Goal: Task Accomplishment & Management: Complete application form

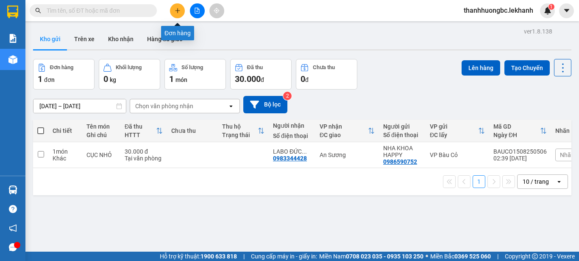
click at [180, 11] on icon "plus" at bounding box center [178, 11] width 6 height 6
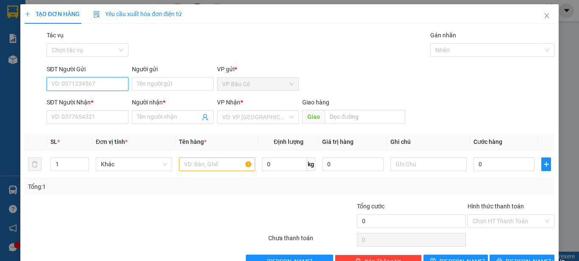
click at [76, 80] on input "SĐT Người Gửi" at bounding box center [88, 84] width 82 height 14
type input "0981623744"
click at [77, 101] on div "0981623744 - [PERSON_NAME]" at bounding box center [92, 100] width 83 height 9
type input "trinh"
type input "0961884063"
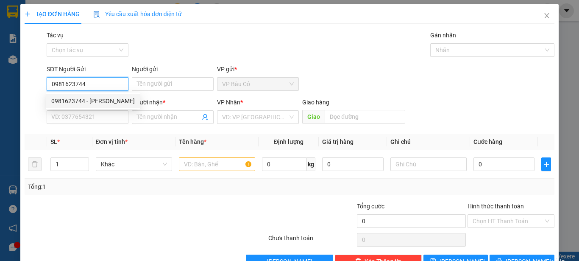
type input "vy"
type input "100.000"
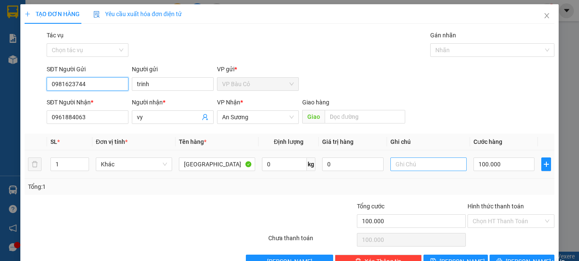
type input "0981623744"
click at [420, 165] on input "text" at bounding box center [428, 164] width 76 height 14
type input "thu hộ 2tr250k"
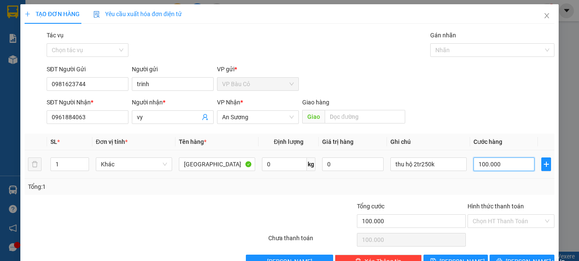
click at [477, 161] on input "100.000" at bounding box center [503, 164] width 61 height 14
type input "1"
type input "13"
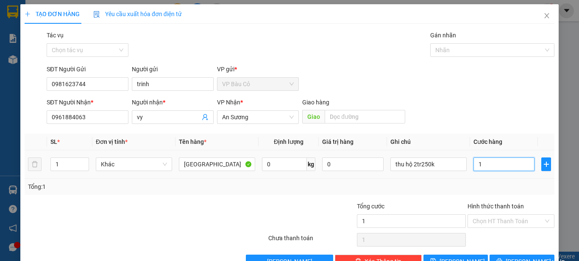
type input "13"
type input "130"
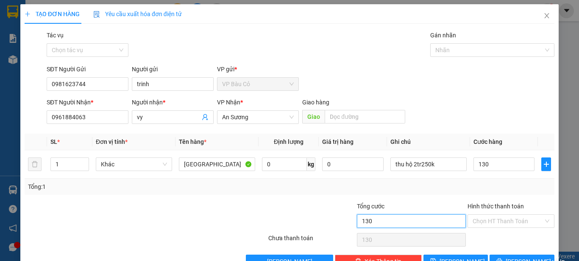
type input "130.000"
click at [423, 220] on input "130.000" at bounding box center [411, 221] width 109 height 14
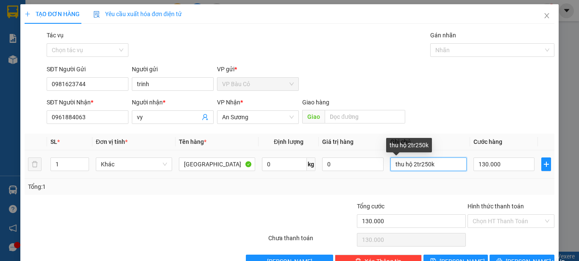
click at [436, 166] on input "thu hộ 2tr250k" at bounding box center [428, 164] width 76 height 14
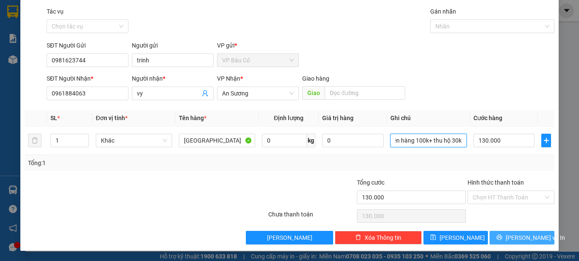
type input "thu hộ 2tr250k( 130 bao gồm tiền thu hộ, tiền hàng 100k+ thu hộ 30k"
click at [511, 236] on span "[PERSON_NAME] và In" at bounding box center [534, 237] width 59 height 9
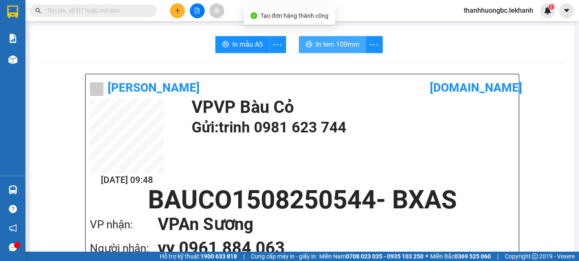
click at [338, 47] on span "In tem 100mm" at bounding box center [338, 44] width 44 height 11
